Goal: Task Accomplishment & Management: Manage account settings

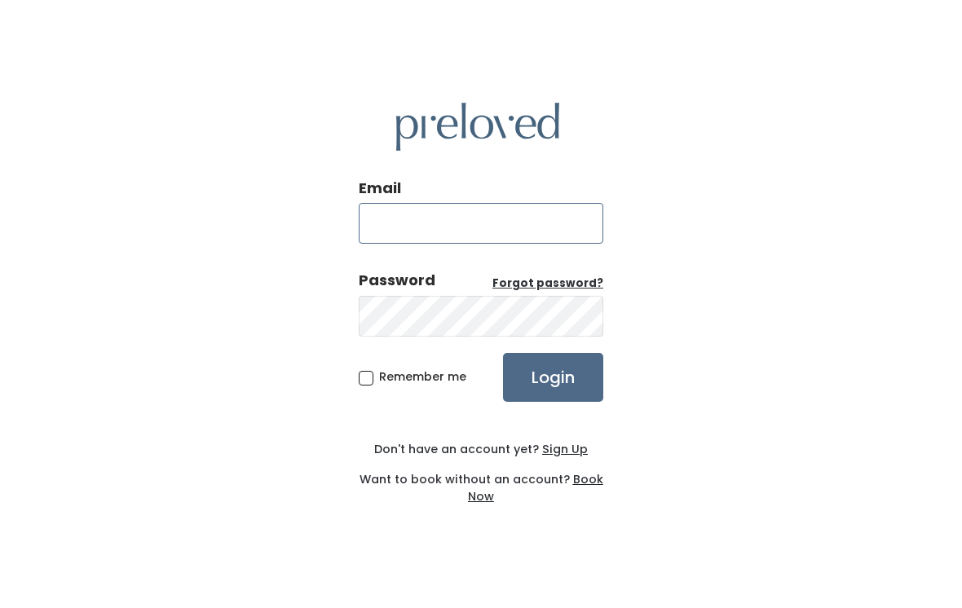
type input "svarrmail@gmail.com"
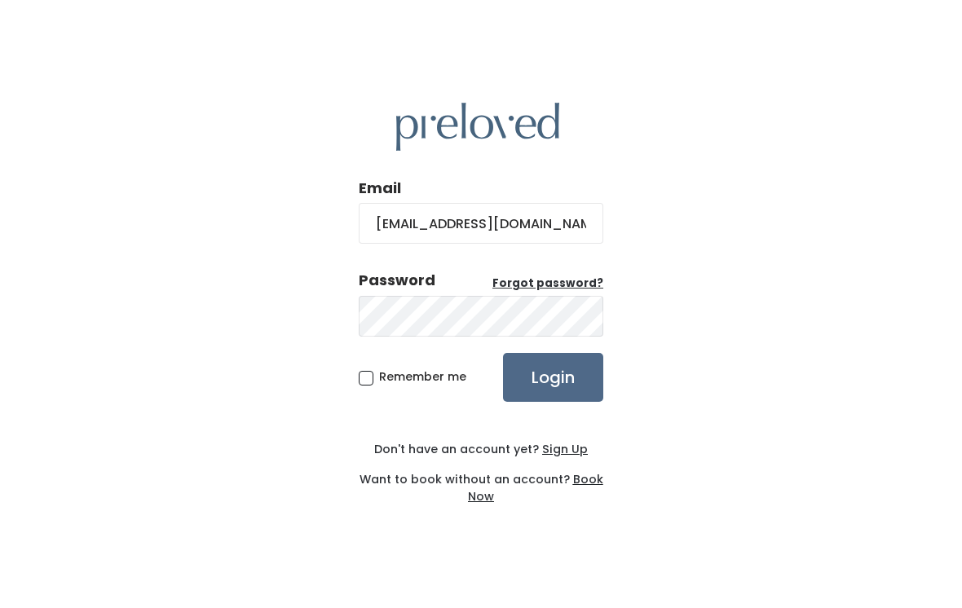
click at [553, 390] on input "Login" at bounding box center [553, 377] width 100 height 49
